Goal: Information Seeking & Learning: Learn about a topic

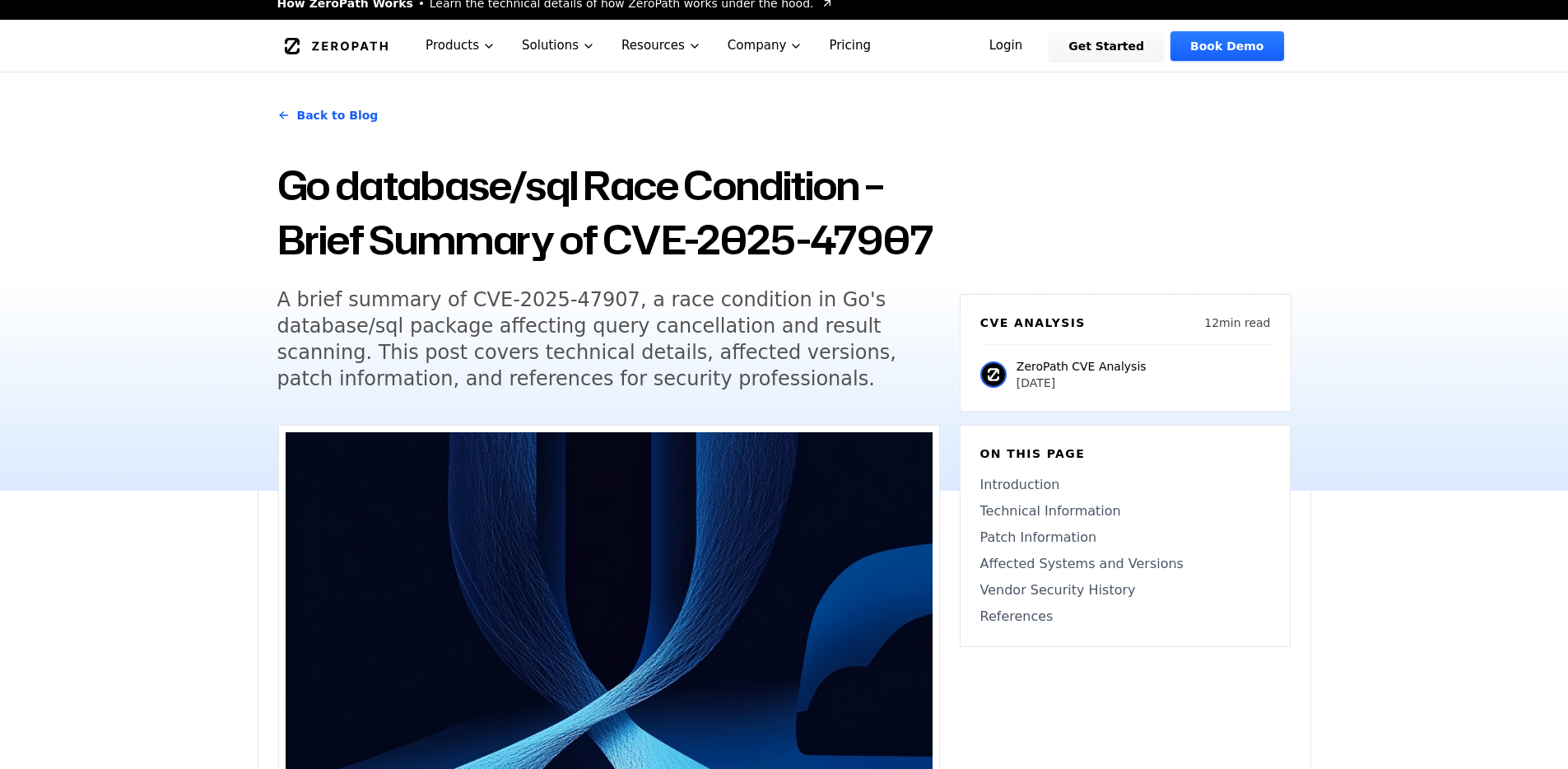
scroll to position [65, 0]
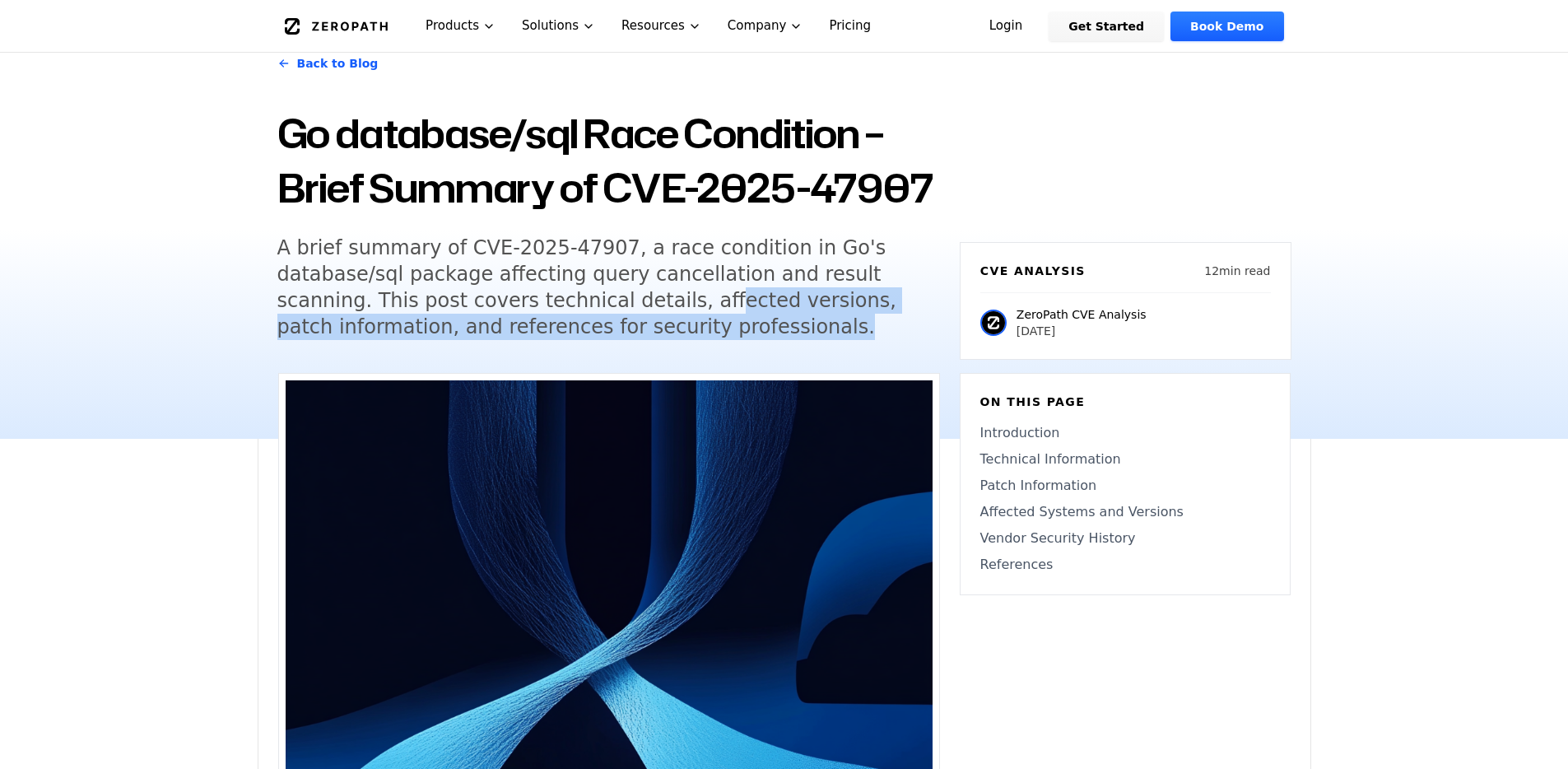
drag, startPoint x: 615, startPoint y: 328, endPoint x: 587, endPoint y: 305, distance: 36.2
click at [587, 305] on div "Back to Blog Go database/sql Race Condition – Brief Summary of CVE-2025-47907 A…" at bounding box center [609, 200] width 662 height 319
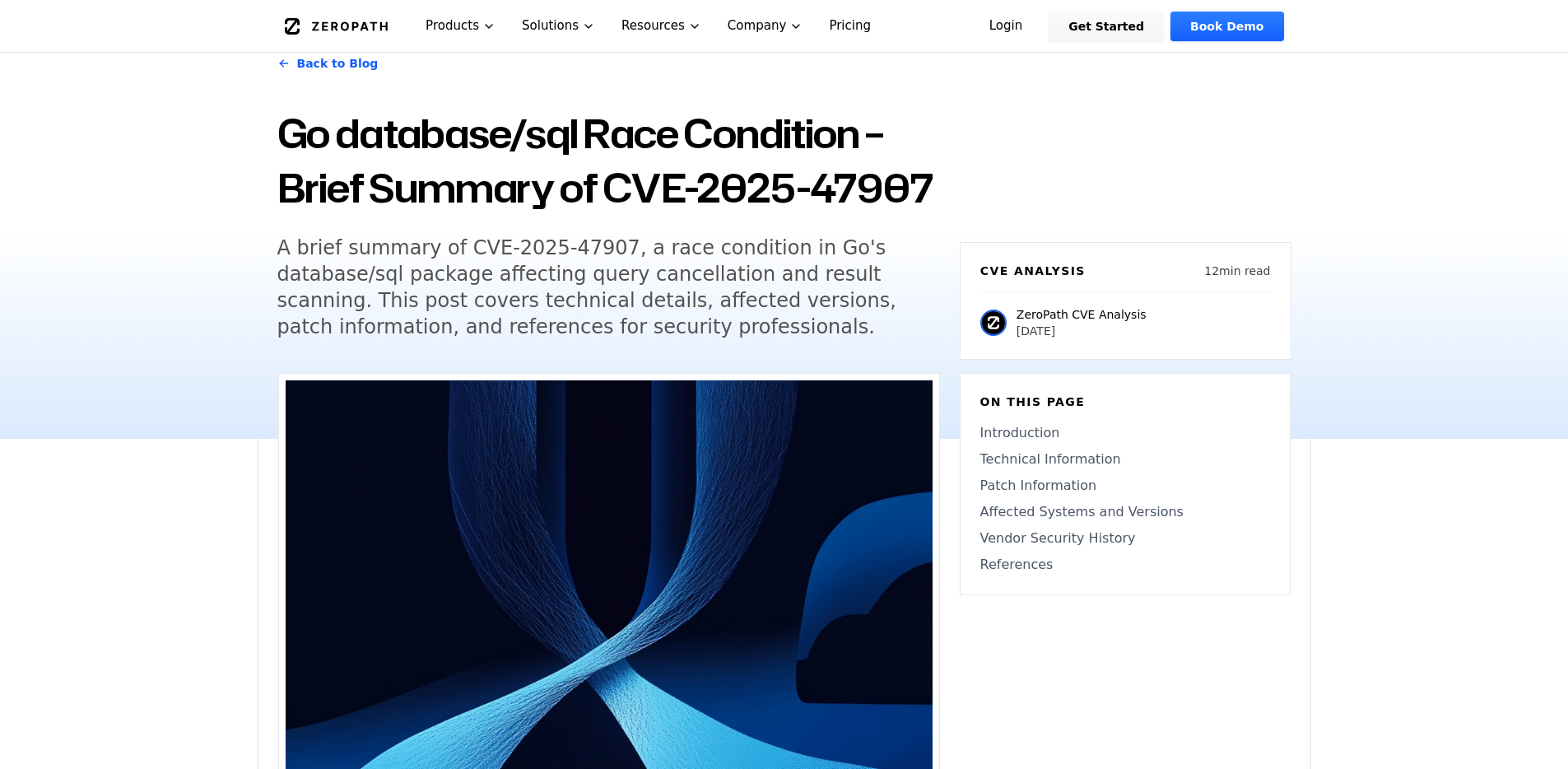
click at [587, 305] on h5 "A brief summary of CVE-2025-47907, a race condition in Go's database/sql packag…" at bounding box center [594, 287] width 632 height 105
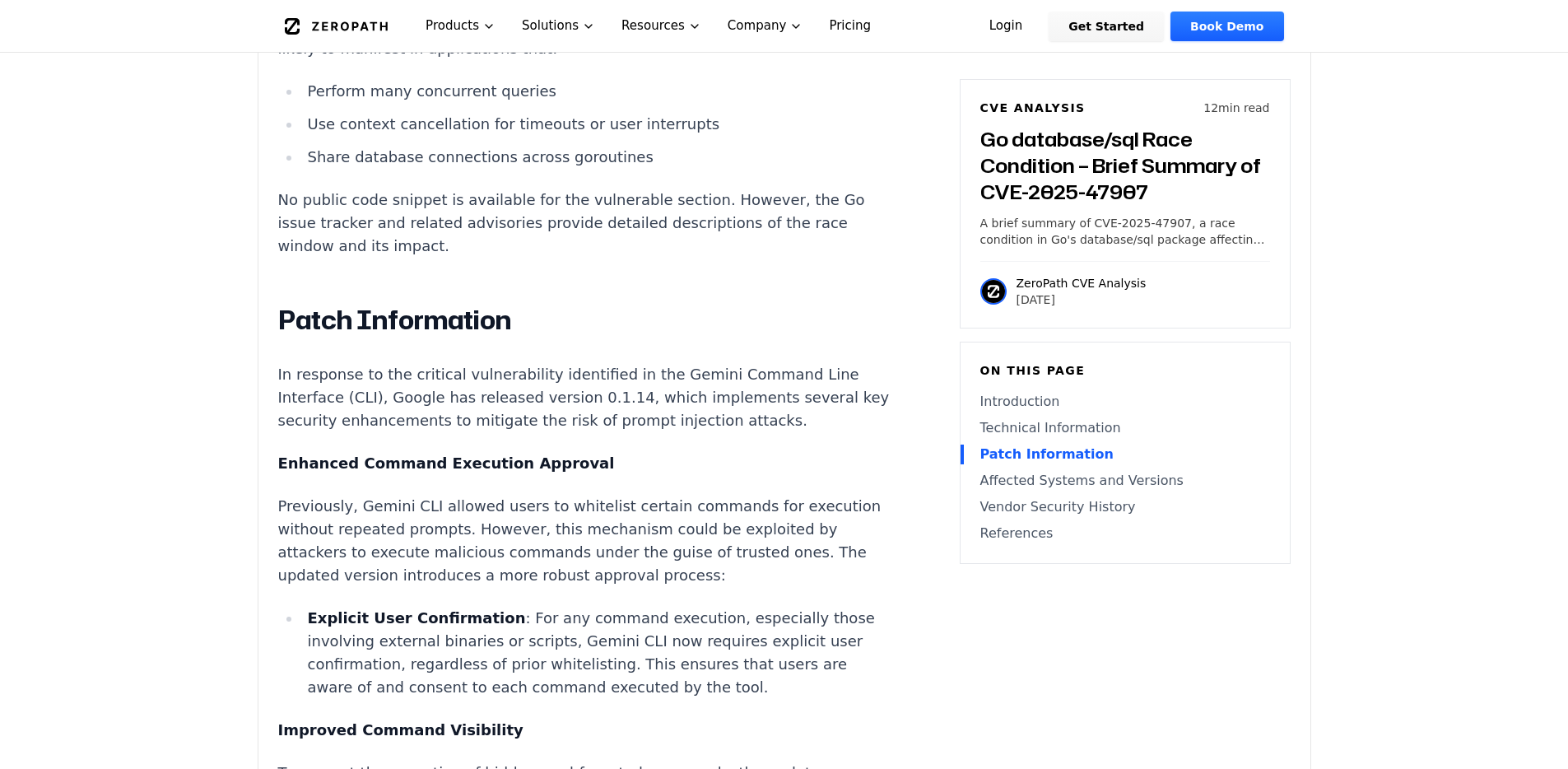
scroll to position [1897, 0]
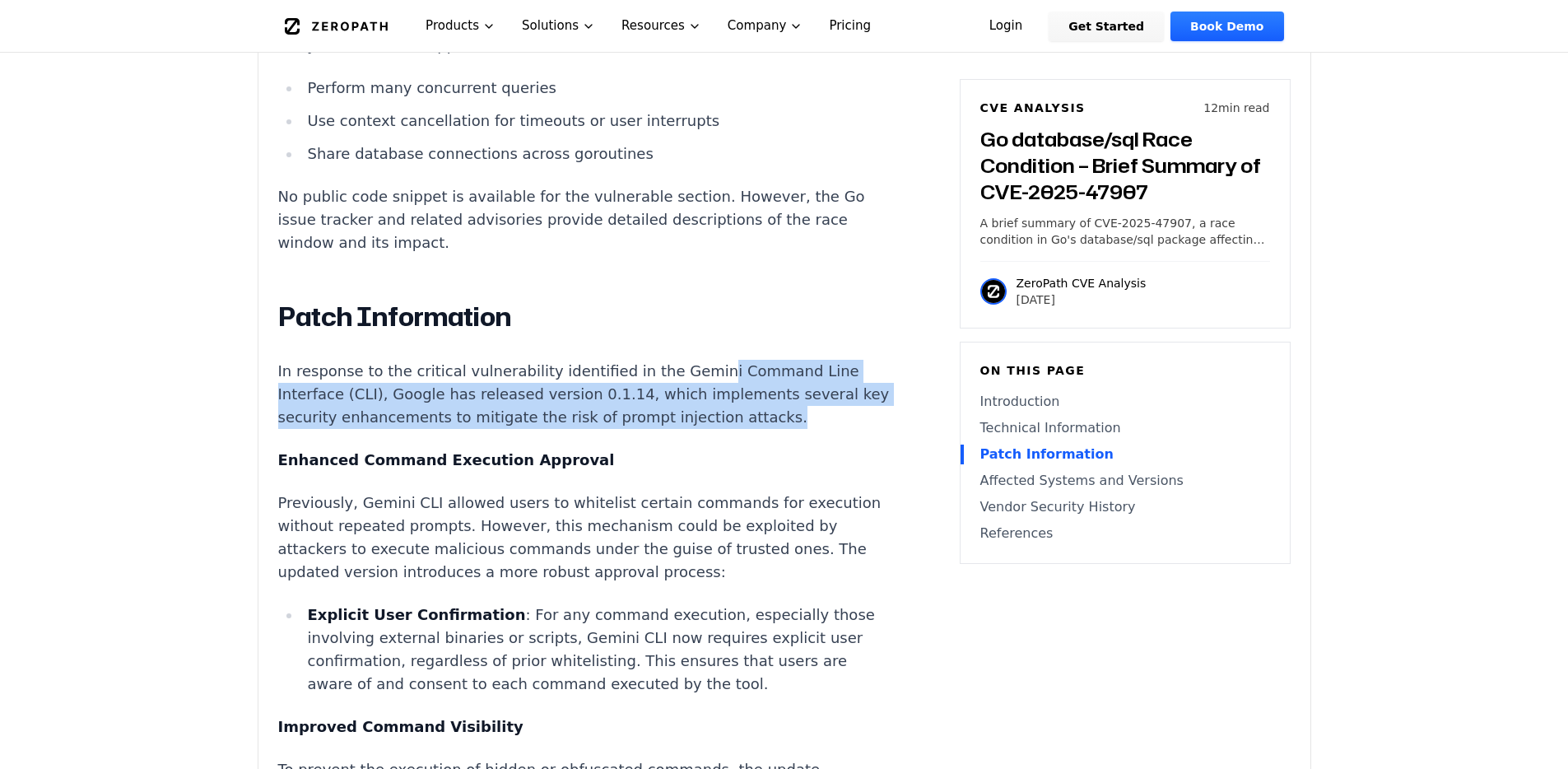
drag, startPoint x: 684, startPoint y: 280, endPoint x: 696, endPoint y: 340, distance: 61.2
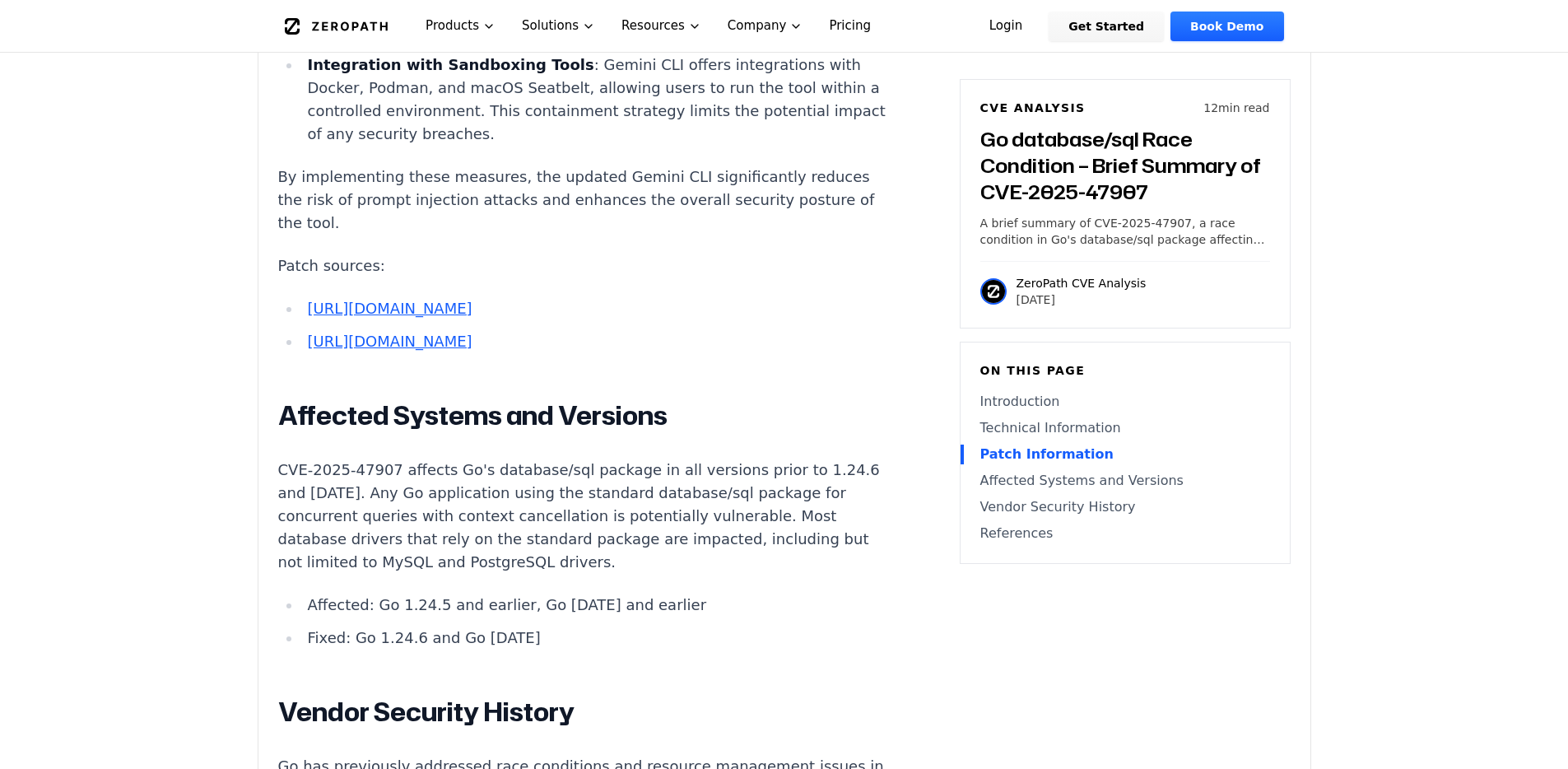
scroll to position [3130, 0]
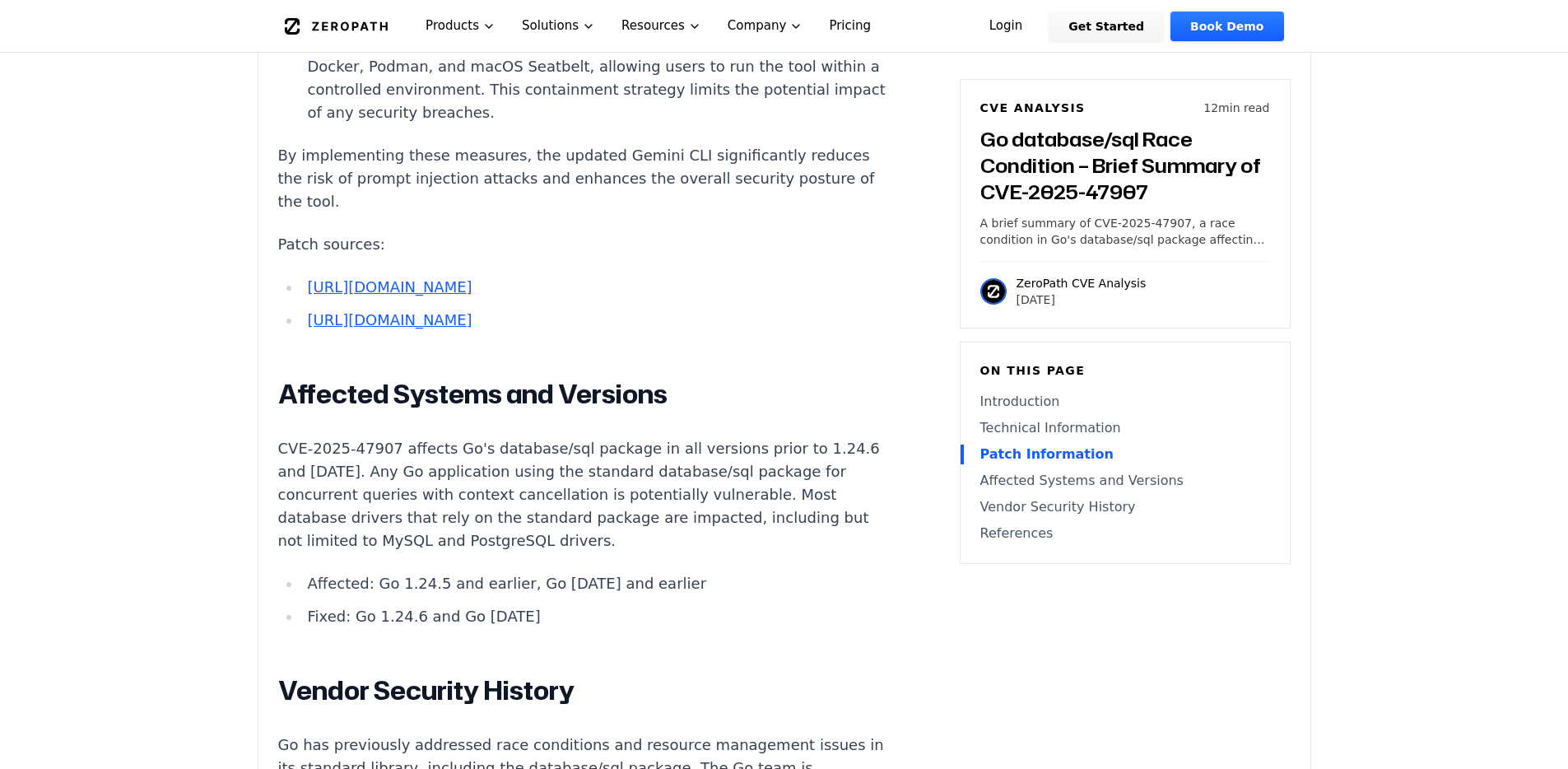
drag, startPoint x: 523, startPoint y: 524, endPoint x: 342, endPoint y: 506, distance: 181.9
click at [342, 573] on ul "Affected: Go 1.24.5 and earlier, Go [DATE] and earlier Fixed: Go 1.24.6 and Go …" at bounding box center [585, 601] width 613 height 56
drag, startPoint x: 351, startPoint y: 524, endPoint x: 521, endPoint y: 524, distance: 170.0
click at [521, 606] on li "Fixed: Go 1.24.6 and Go [DATE]" at bounding box center [596, 617] width 589 height 23
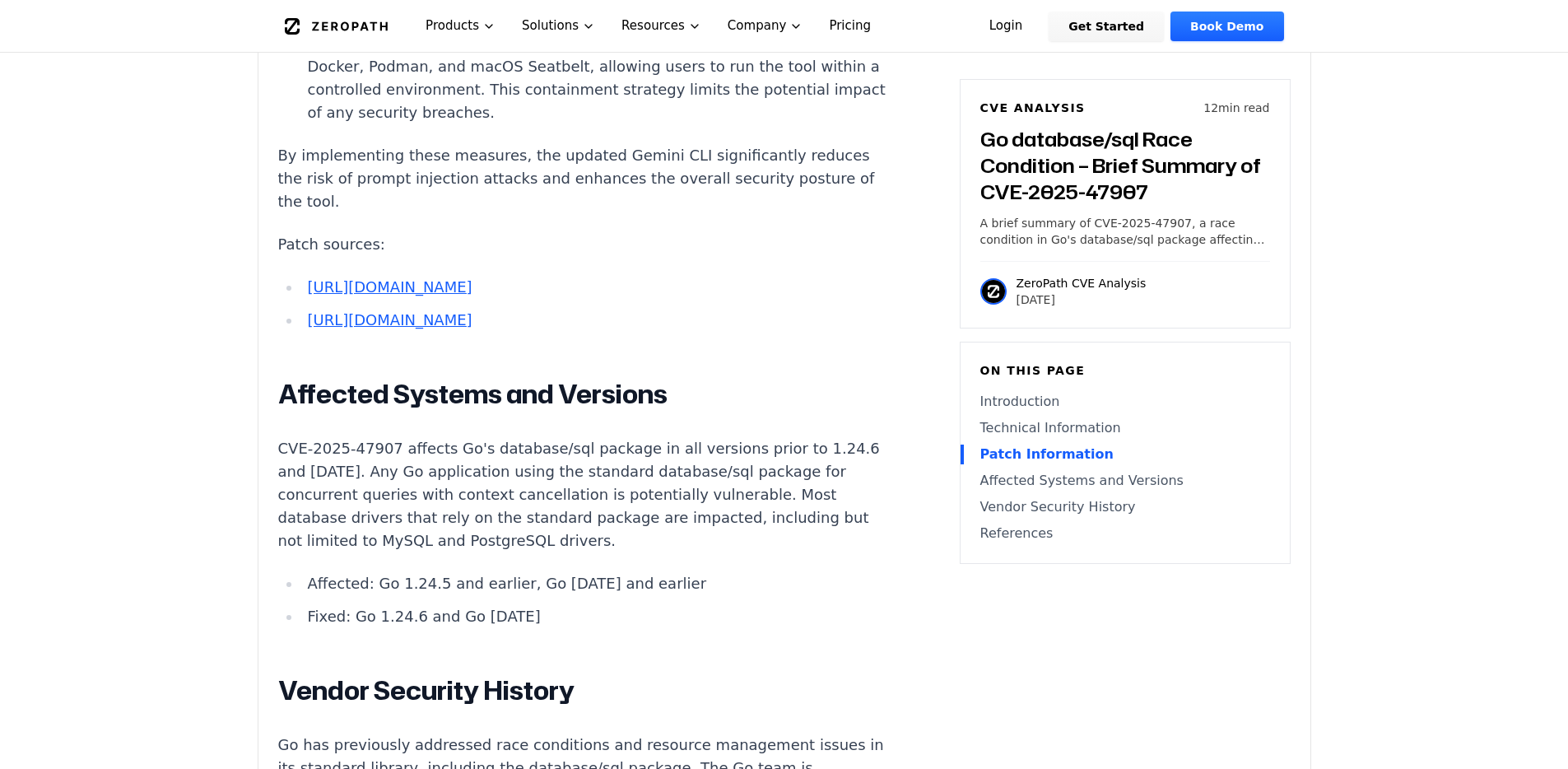
click at [521, 606] on li "Fixed: Go 1.24.6 and Go [DATE]" at bounding box center [596, 617] width 589 height 23
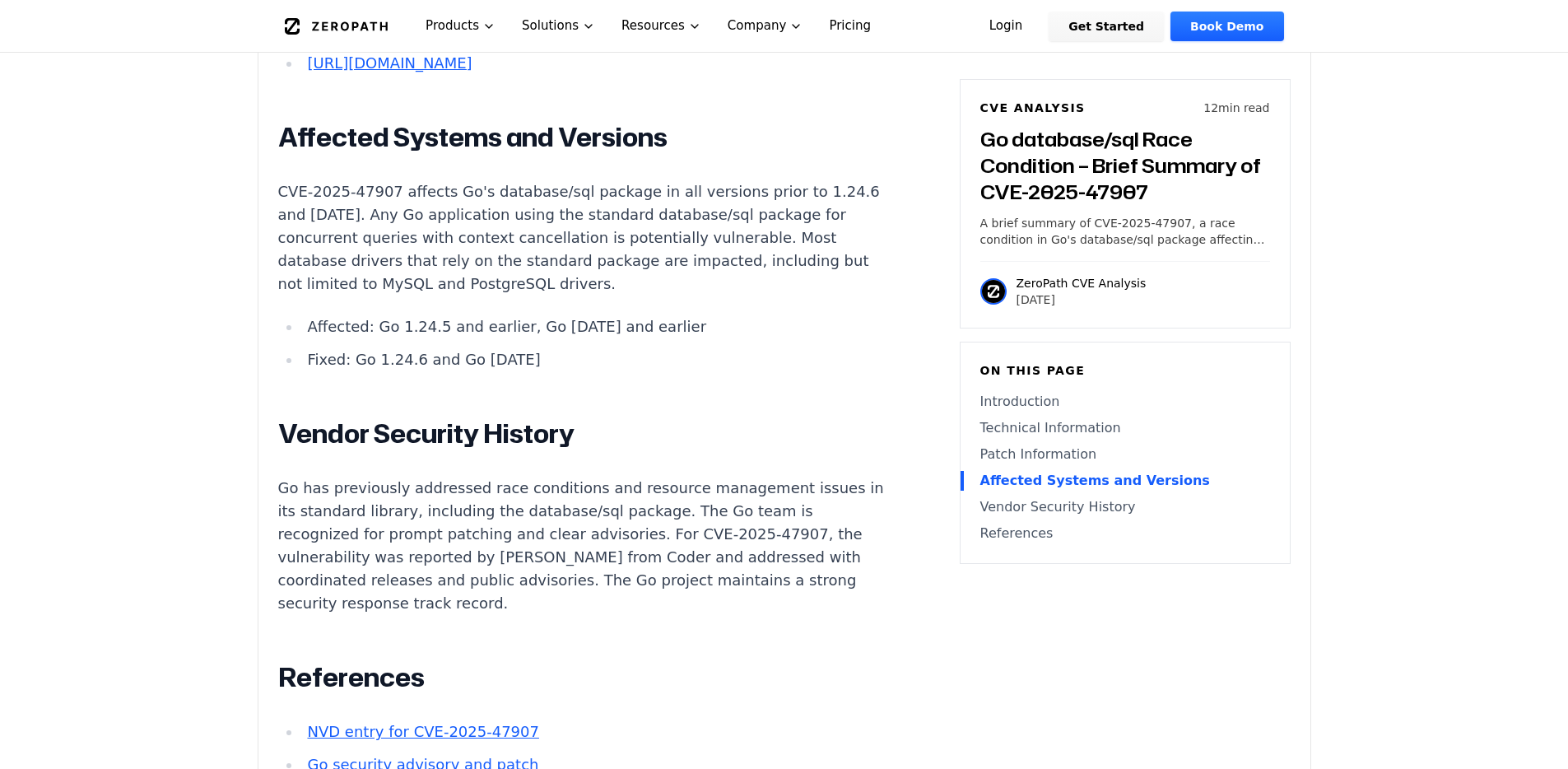
scroll to position [3229, 0]
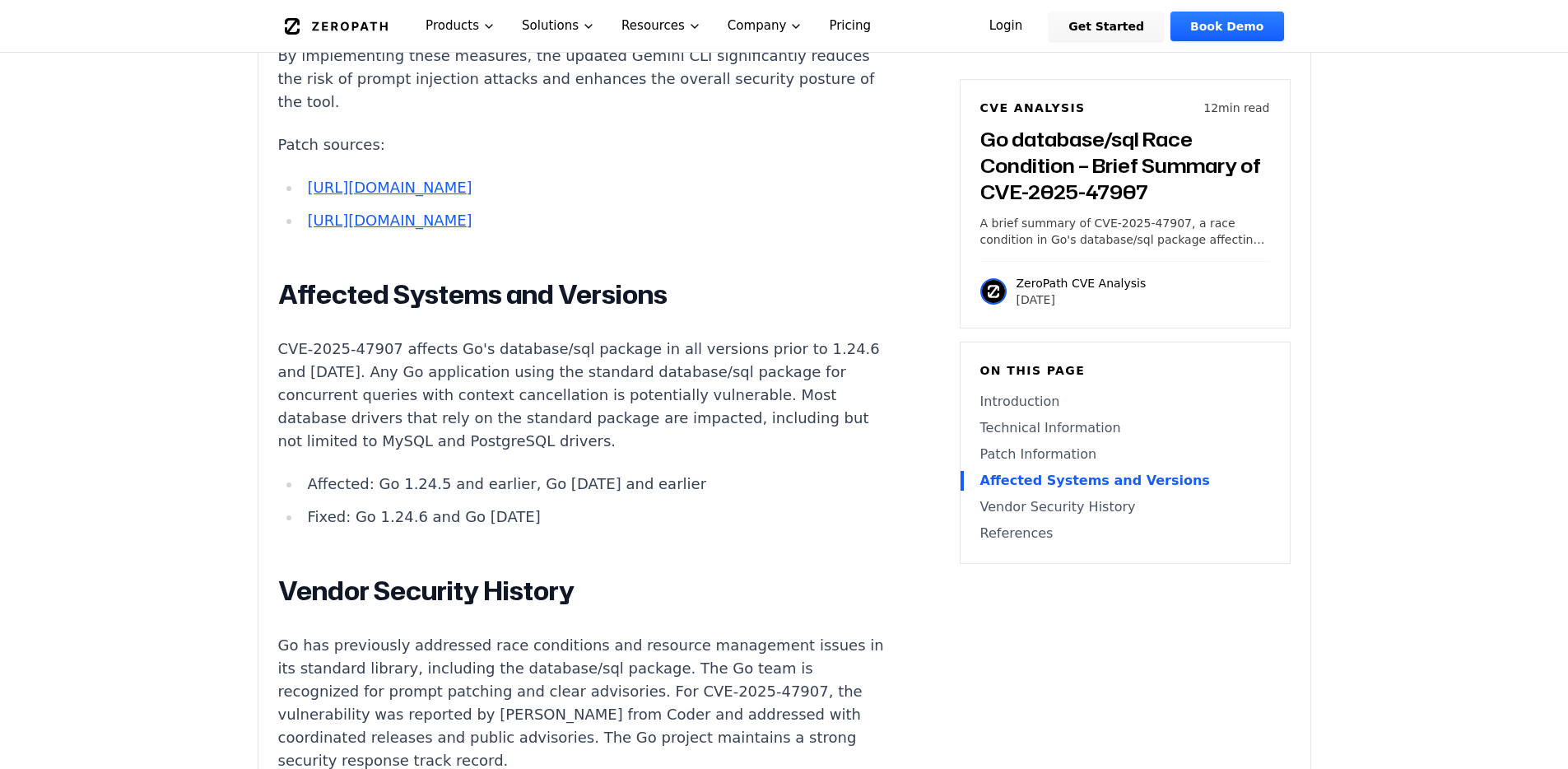
click at [513, 575] on h2 "Vendor Security History" at bounding box center [585, 591] width 613 height 33
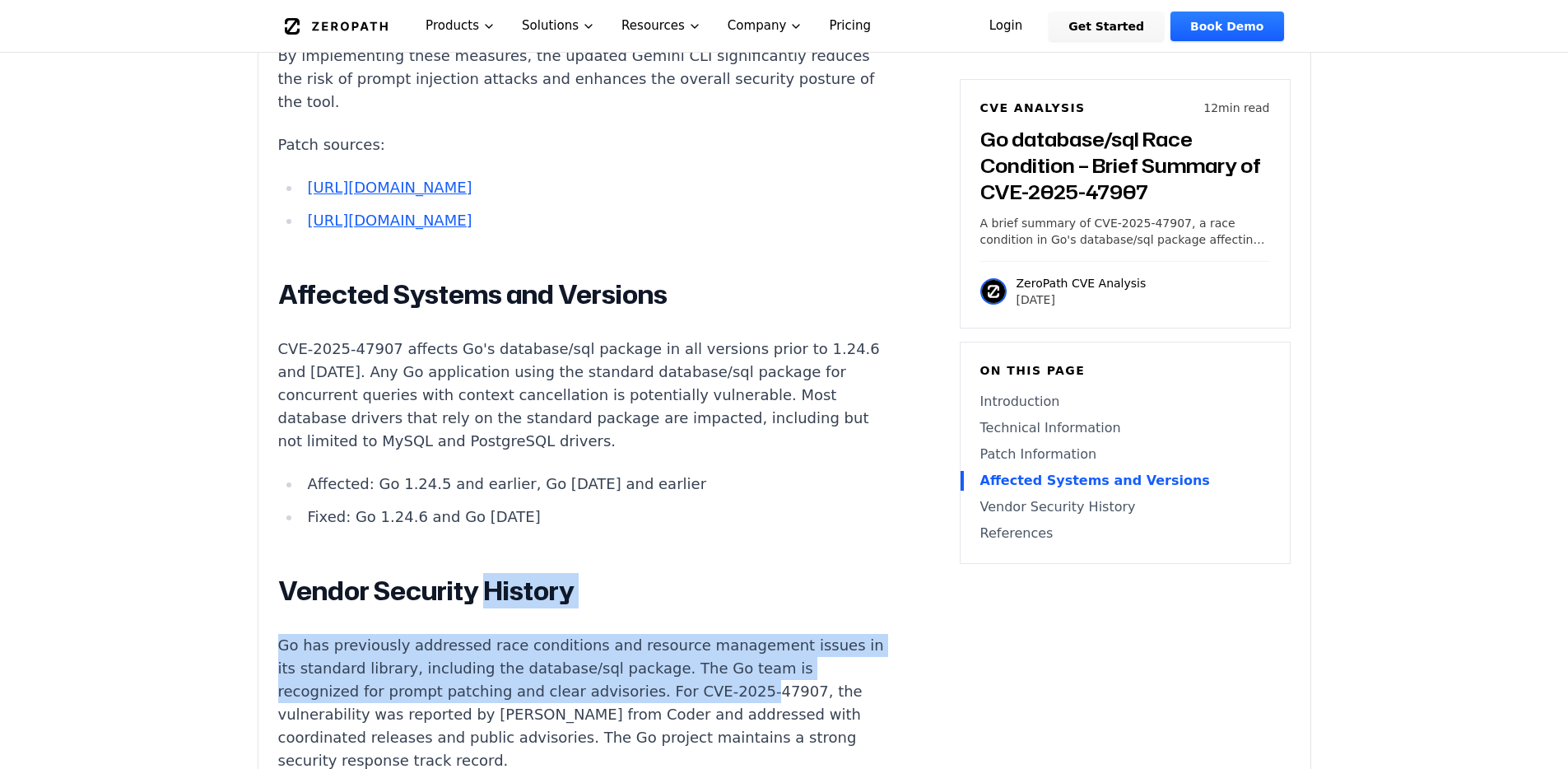
drag, startPoint x: 548, startPoint y: 515, endPoint x: 575, endPoint y: 599, distance: 88.2
click at [576, 635] on p "Go has previously addressed race conditions and resource management issues in i…" at bounding box center [585, 703] width 613 height 138
